Goal: Task Accomplishment & Management: Complete application form

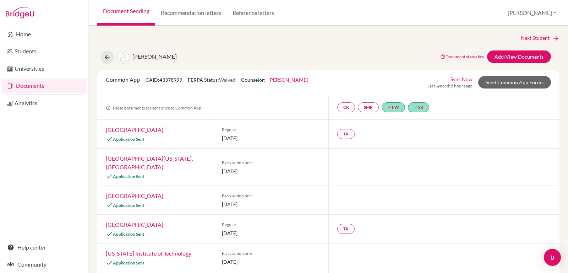
click at [24, 86] on link "Documents" at bounding box center [44, 85] width 86 height 14
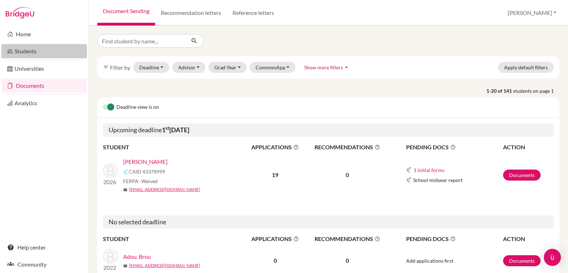
click at [35, 48] on link "Students" at bounding box center [44, 51] width 86 height 14
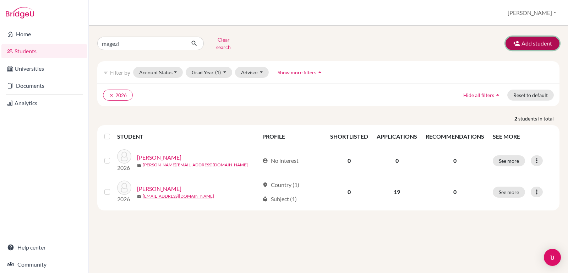
click at [531, 44] on button "Add student" at bounding box center [532, 43] width 54 height 13
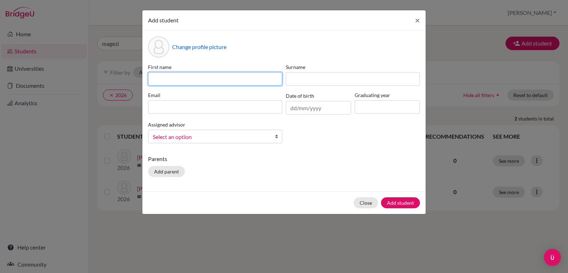
click at [250, 77] on input at bounding box center [215, 78] width 134 height 13
type input "Melody"
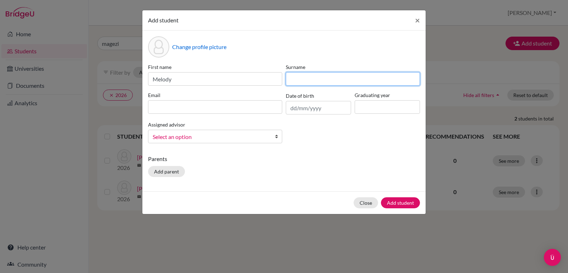
click at [323, 80] on input at bounding box center [353, 78] width 134 height 13
type input "Teira"
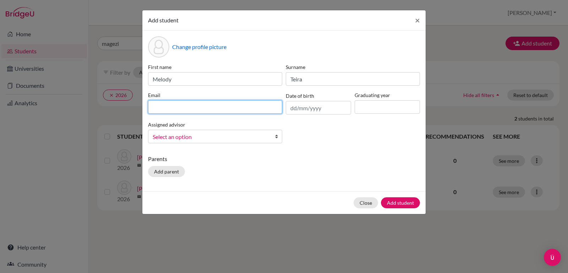
click at [232, 108] on input at bounding box center [215, 106] width 134 height 13
type input "melodyteira903@gmail.com"
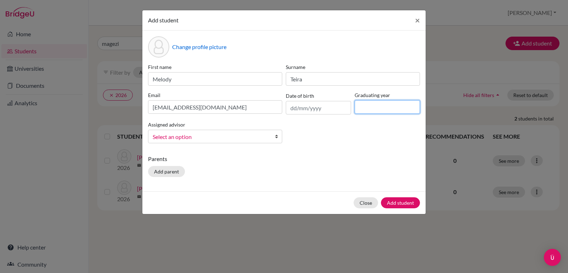
click at [362, 107] on input at bounding box center [387, 106] width 65 height 13
type input "2026"
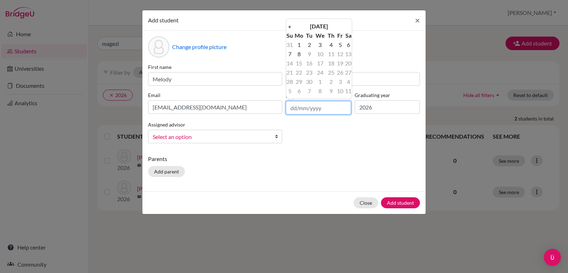
click at [292, 108] on input "text" at bounding box center [318, 107] width 65 height 13
type input "25/12/2007"
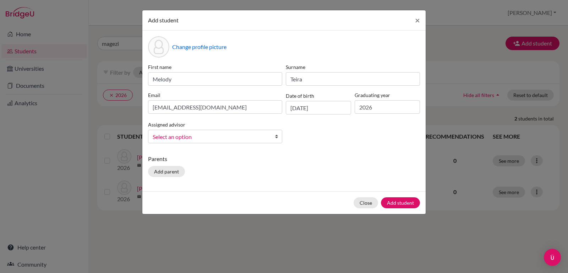
click at [326, 147] on div "First name Melody Surname Teira Email melodyteira903@gmail.com Date of birth 25…" at bounding box center [283, 106] width 275 height 86
click at [275, 136] on b at bounding box center [278, 136] width 7 height 13
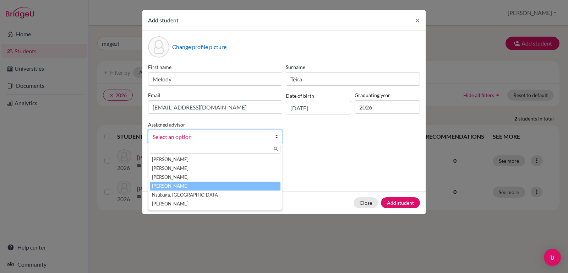
click at [251, 184] on li "Nsubuga, Brenda" at bounding box center [215, 185] width 131 height 9
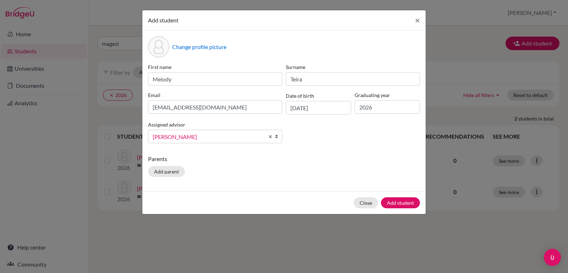
click at [326, 154] on div "Change profile picture First name Melody Surname Teira Email melodyteira903@gma…" at bounding box center [283, 111] width 283 height 160
click at [395, 201] on button "Add student" at bounding box center [400, 202] width 39 height 11
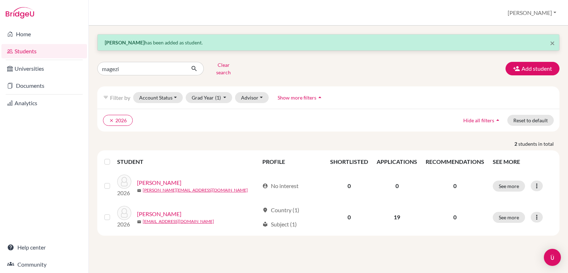
click at [54, 22] on div at bounding box center [44, 13] width 88 height 26
